Goal: Task Accomplishment & Management: Complete application form

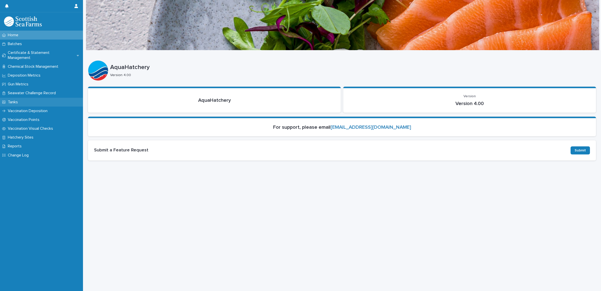
click at [18, 100] on p "Tanks" at bounding box center [14, 102] width 16 height 5
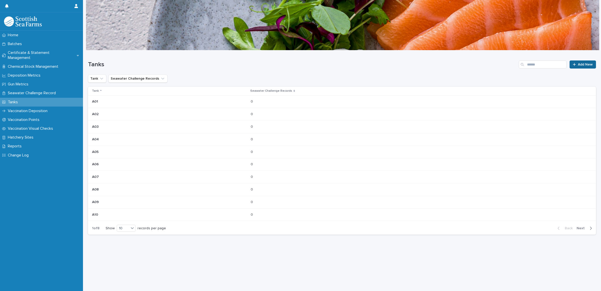
click at [581, 61] on link "Add New" at bounding box center [583, 64] width 26 height 8
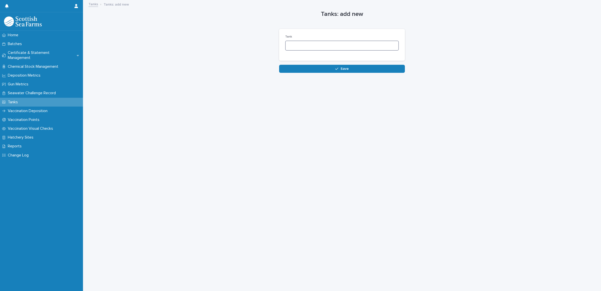
click at [331, 46] on input at bounding box center [342, 46] width 114 height 10
type input "***"
click at [331, 71] on button "Save" at bounding box center [342, 69] width 126 height 8
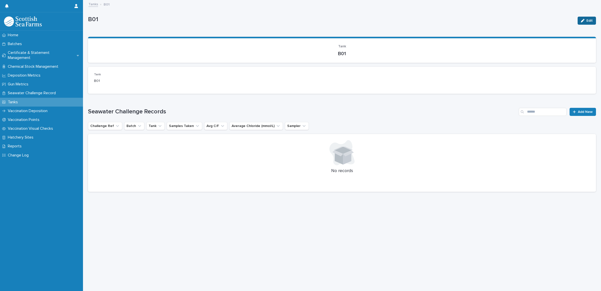
click at [581, 21] on icon "button" at bounding box center [583, 21] width 4 height 4
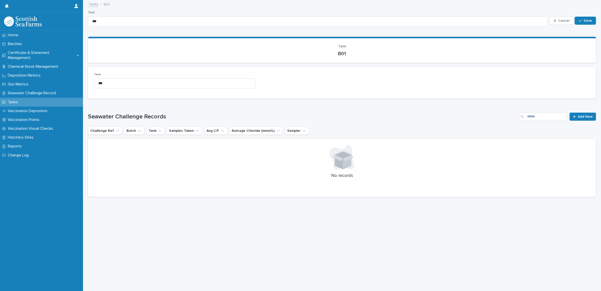
click at [94, 4] on link "Tanks" at bounding box center [94, 4] width 10 height 6
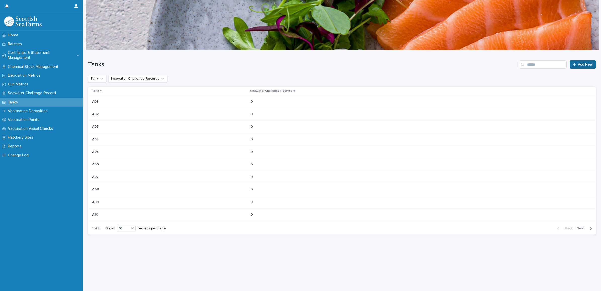
click at [572, 66] on link "Add New" at bounding box center [583, 64] width 26 height 8
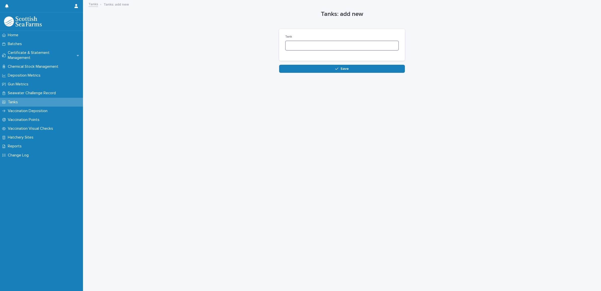
click at [377, 47] on input at bounding box center [342, 46] width 114 height 10
type input "***"
click at [359, 68] on button "Save" at bounding box center [342, 69] width 126 height 8
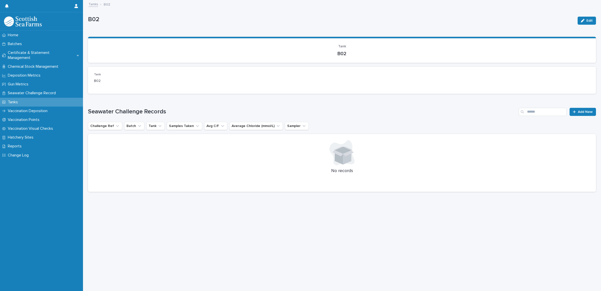
click at [97, 5] on link "Tanks" at bounding box center [94, 4] width 10 height 6
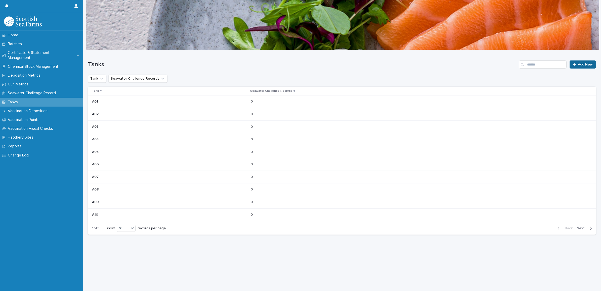
click at [574, 62] on link "Add New" at bounding box center [583, 64] width 26 height 8
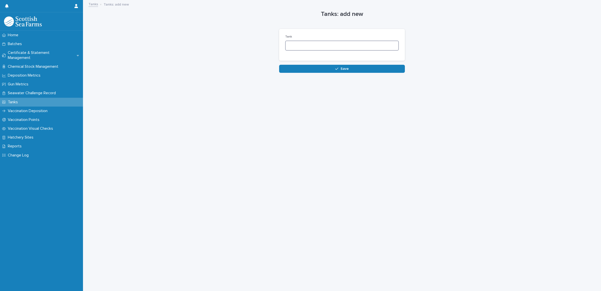
click at [338, 43] on input at bounding box center [342, 46] width 114 height 10
type input "***"
click at [335, 69] on icon "button" at bounding box center [336, 69] width 3 height 2
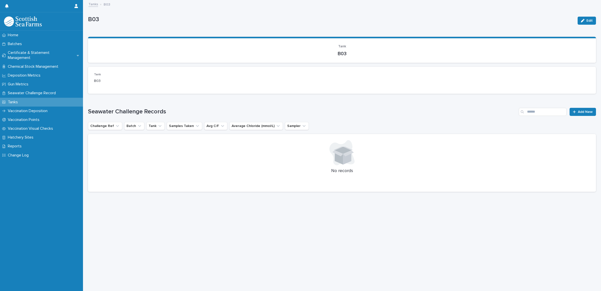
click at [94, 6] on link "Tanks" at bounding box center [94, 4] width 10 height 6
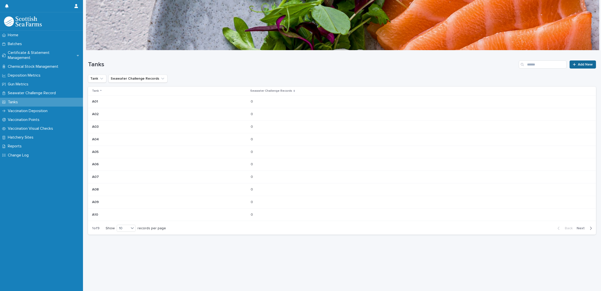
click at [575, 67] on link "Add New" at bounding box center [583, 64] width 26 height 8
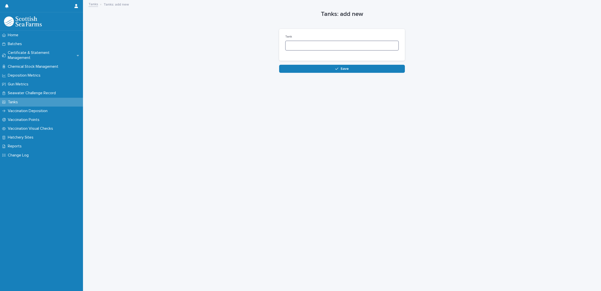
click at [336, 47] on input at bounding box center [342, 46] width 114 height 10
type input "***"
click at [332, 67] on button "Save" at bounding box center [342, 69] width 126 height 8
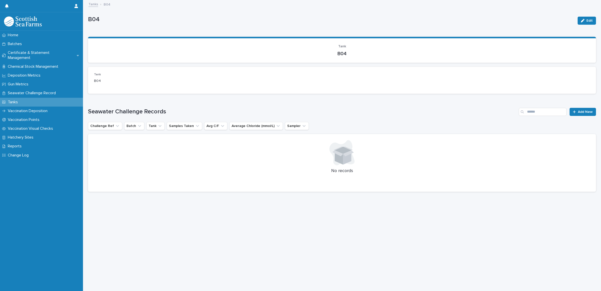
click at [92, 6] on link "Tanks" at bounding box center [94, 4] width 10 height 6
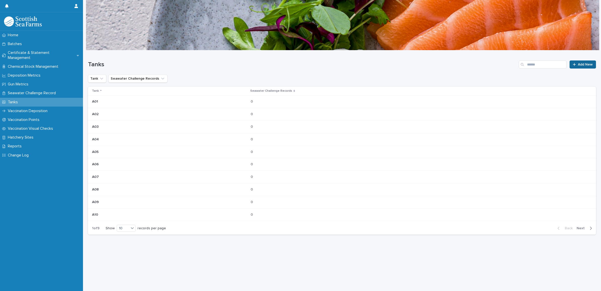
click at [578, 63] on span "Add New" at bounding box center [585, 65] width 15 height 4
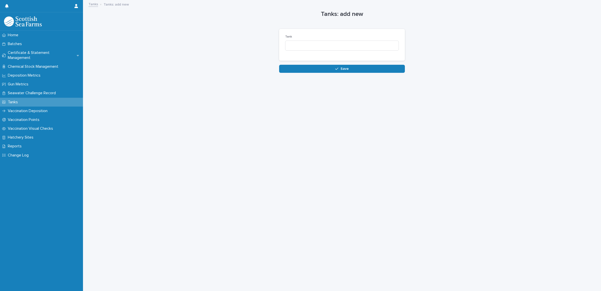
click at [350, 51] on div "Tank" at bounding box center [342, 45] width 114 height 20
click at [348, 48] on input at bounding box center [342, 46] width 114 height 10
type input "***"
click at [345, 68] on span "Save" at bounding box center [345, 69] width 8 height 4
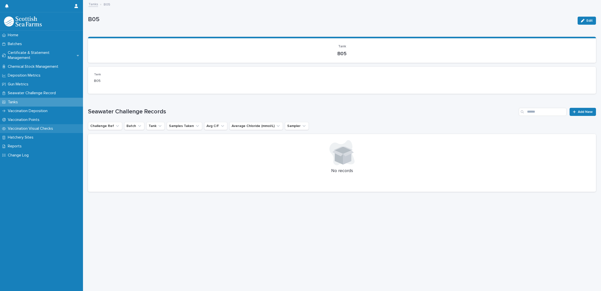
click at [38, 126] on p "Vaccination Visual Checks" at bounding box center [31, 128] width 51 height 5
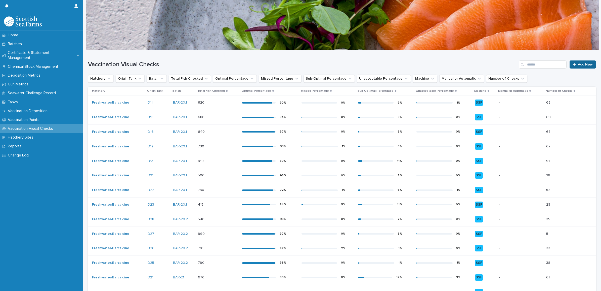
click at [578, 65] on span "Add New" at bounding box center [585, 65] width 15 height 4
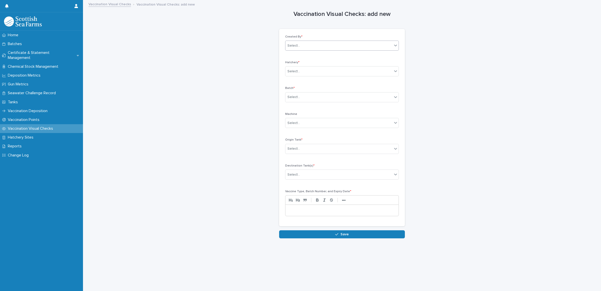
click at [323, 46] on div "Select..." at bounding box center [339, 46] width 107 height 8
click at [313, 57] on div "[PERSON_NAME]" at bounding box center [339, 55] width 113 height 9
click at [307, 72] on div "Select..." at bounding box center [339, 71] width 107 height 8
click at [304, 97] on div "Freshwater/Knock" at bounding box center [339, 98] width 113 height 9
click at [304, 97] on div "Select..." at bounding box center [339, 97] width 107 height 8
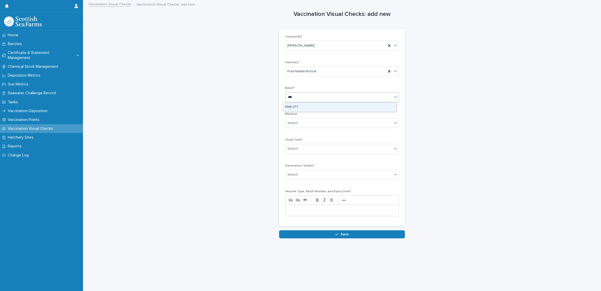
type input "****"
click at [301, 122] on div "Select..." at bounding box center [339, 123] width 107 height 8
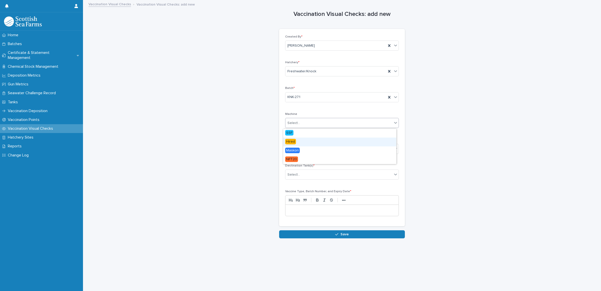
click at [298, 140] on div "Hired" at bounding box center [339, 141] width 113 height 9
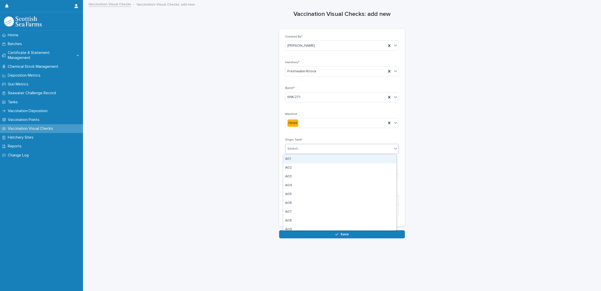
click at [301, 148] on input "text" at bounding box center [301, 148] width 1 height 4
type input "***"
click at [295, 156] on div "B02" at bounding box center [339, 158] width 113 height 9
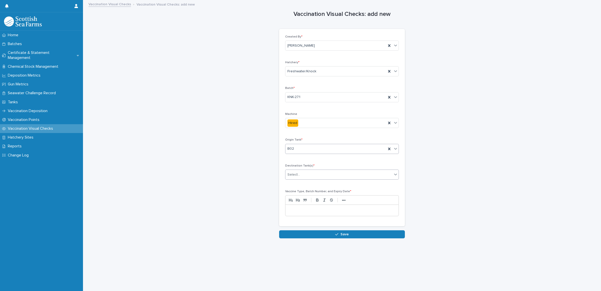
click at [295, 176] on div "Select..." at bounding box center [294, 174] width 13 height 5
type input "***"
click at [295, 186] on div "B03" at bounding box center [339, 184] width 113 height 9
click at [309, 235] on button "Save" at bounding box center [342, 234] width 126 height 8
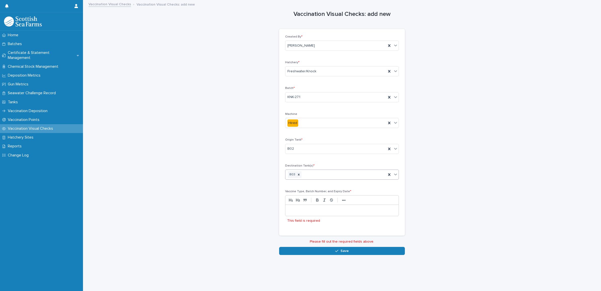
click at [301, 204] on div at bounding box center [342, 210] width 114 height 12
click at [301, 208] on p at bounding box center [342, 210] width 106 height 5
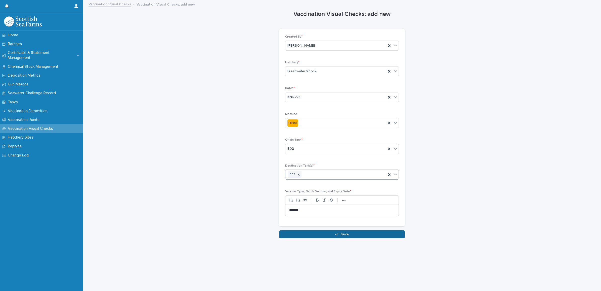
click at [305, 230] on button "Save" at bounding box center [342, 234] width 126 height 8
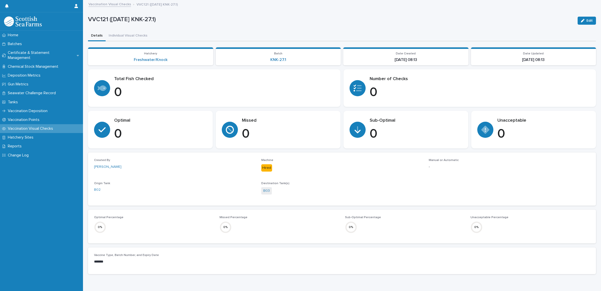
click at [110, 6] on link "Vaccination Visual Checks" at bounding box center [110, 4] width 43 height 6
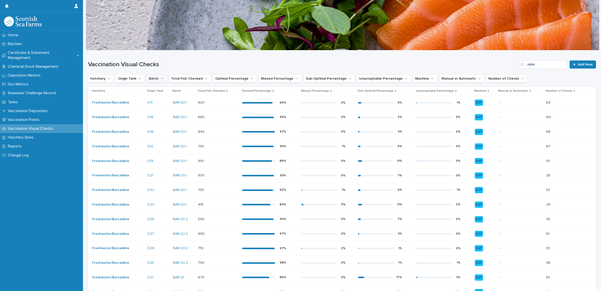
click at [151, 75] on button "Batch" at bounding box center [157, 78] width 20 height 8
type input "****"
click at [162, 112] on p "KNK-27.1" at bounding box center [177, 111] width 53 height 4
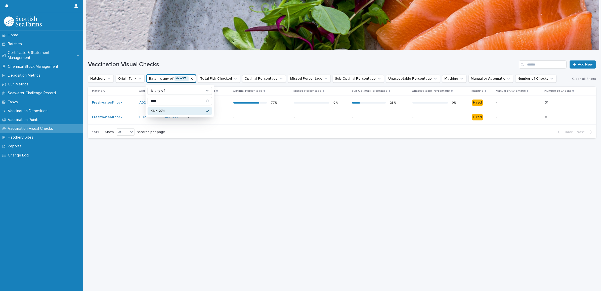
click at [282, 105] on div "77 %" at bounding box center [261, 103] width 57 height 8
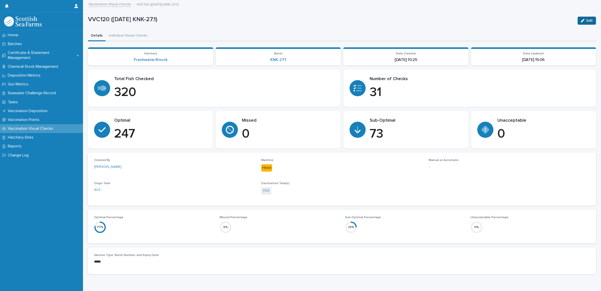
click at [581, 22] on div "button" at bounding box center [584, 21] width 6 height 4
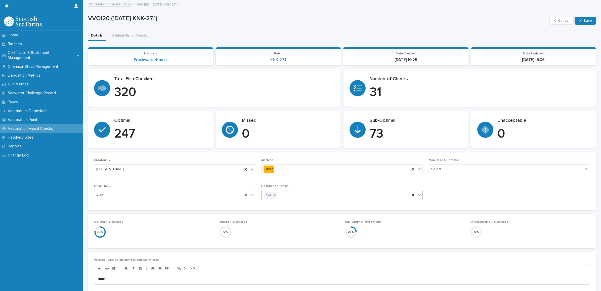
click at [302, 194] on div "F03" at bounding box center [336, 194] width 148 height 9
type input "***"
click at [293, 204] on div "F04" at bounding box center [339, 204] width 159 height 9
click at [460, 169] on div "Select..." at bounding box center [506, 169] width 154 height 8
click at [448, 188] on div "Automatic" at bounding box center [505, 187] width 159 height 9
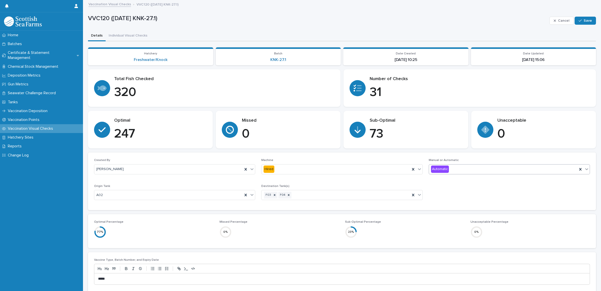
scroll to position [37, 0]
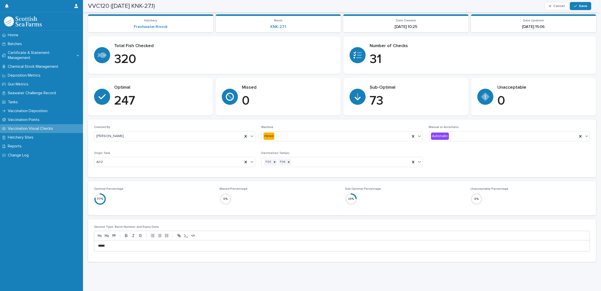
click at [116, 243] on p "*****" at bounding box center [339, 245] width 483 height 5
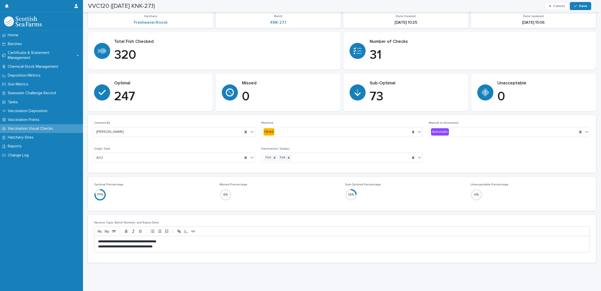
scroll to position [42, 0]
click at [578, 7] on div "button" at bounding box center [576, 6] width 5 height 4
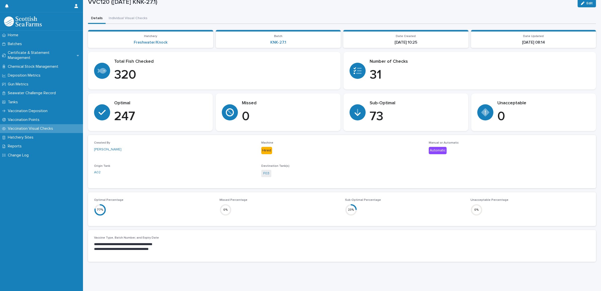
scroll to position [0, 0]
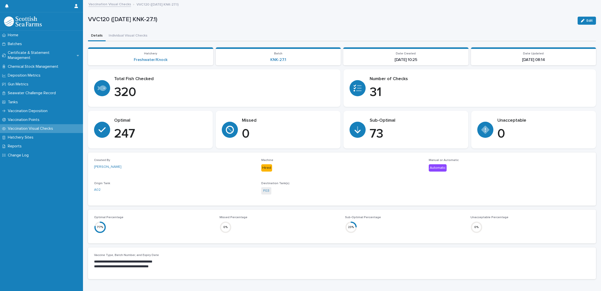
click at [128, 4] on link "Vaccination Visual Checks" at bounding box center [110, 4] width 43 height 6
